Goal: Task Accomplishment & Management: Use online tool/utility

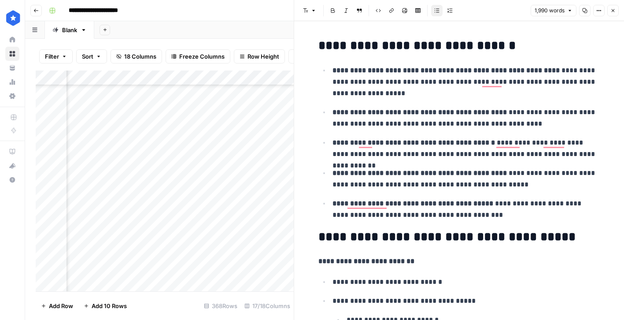
scroll to position [770, 0]
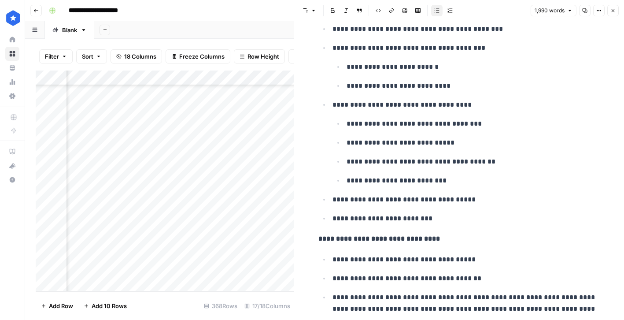
click at [609, 12] on button "Close" at bounding box center [612, 10] width 11 height 11
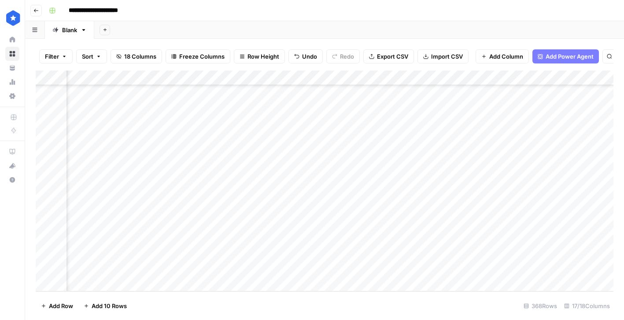
scroll to position [5317, 0]
click at [156, 279] on div "Add Column" at bounding box center [325, 180] width 578 height 221
click at [354, 282] on div "Add Column" at bounding box center [325, 180] width 578 height 221
click at [314, 280] on div "Add Column" at bounding box center [325, 180] width 578 height 221
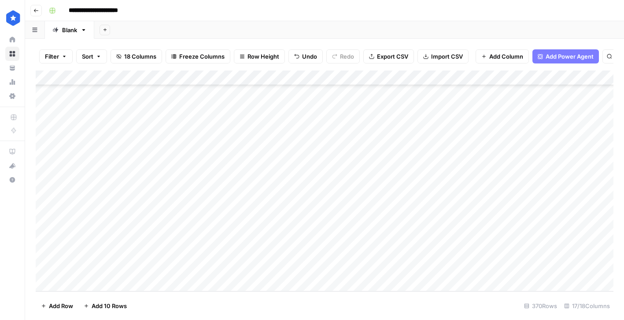
scroll to position [5362, 0]
click at [347, 281] on div "Add Column" at bounding box center [325, 180] width 578 height 221
click at [293, 283] on div "Add Column" at bounding box center [325, 180] width 578 height 221
click at [280, 210] on div "Add Column" at bounding box center [325, 180] width 578 height 221
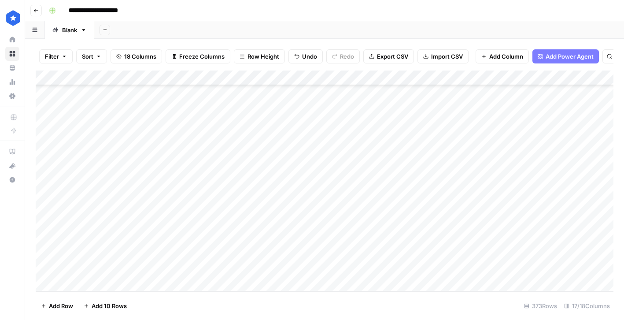
click at [382, 196] on div "Add Column" at bounding box center [325, 180] width 578 height 221
drag, startPoint x: 413, startPoint y: 201, endPoint x: 401, endPoint y: 267, distance: 67.2
click at [401, 267] on div "Add Column" at bounding box center [325, 180] width 578 height 221
click at [431, 227] on div "Add Column" at bounding box center [325, 180] width 578 height 221
type textarea "**********"
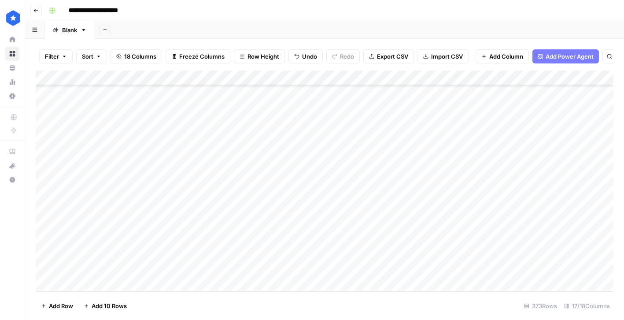
click at [447, 254] on div "Add Column" at bounding box center [325, 180] width 578 height 221
type textarea "**********"
click at [469, 210] on div "Add Column" at bounding box center [325, 180] width 578 height 221
type textarea "**********"
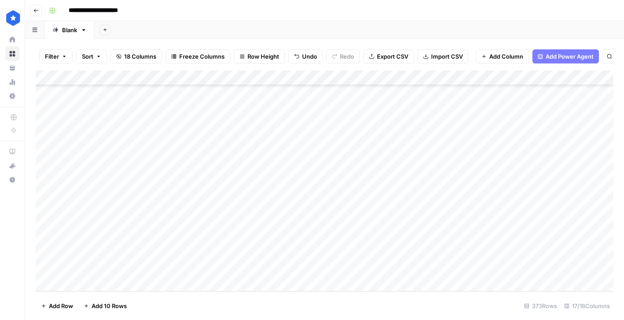
click at [291, 241] on div "Add Column" at bounding box center [325, 180] width 578 height 221
click at [433, 236] on div "Add Column" at bounding box center [325, 180] width 578 height 221
type textarea "**********"
click at [476, 271] on div "Add Column" at bounding box center [325, 180] width 578 height 221
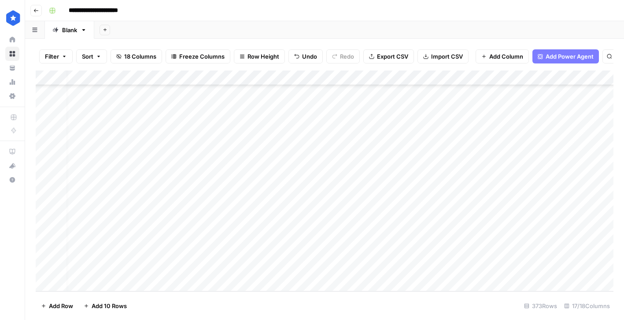
scroll to position [5392, 105]
click at [477, 209] on div "Add Column" at bounding box center [325, 180] width 578 height 221
click at [486, 221] on div "Add Column" at bounding box center [325, 180] width 578 height 221
click at [486, 237] on div "Add Column" at bounding box center [325, 180] width 578 height 221
click at [485, 252] on div "Add Column" at bounding box center [325, 180] width 578 height 221
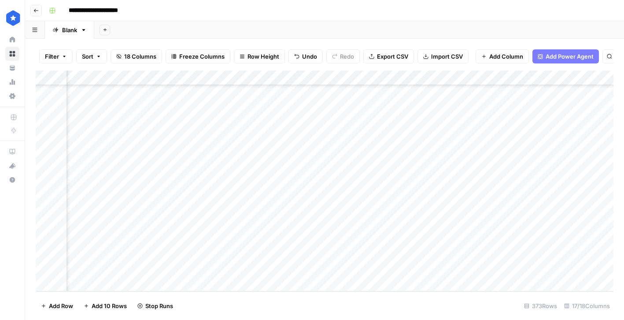
click at [485, 268] on div "Add Column" at bounding box center [325, 180] width 578 height 221
click at [482, 254] on div "Add Column" at bounding box center [325, 180] width 578 height 221
